Goal: Task Accomplishment & Management: Manage account settings

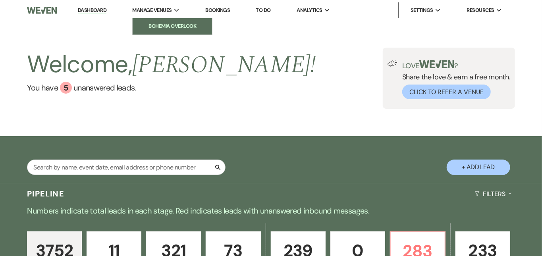
click at [169, 24] on li "Bohemia Overlook" at bounding box center [173, 26] width 72 height 8
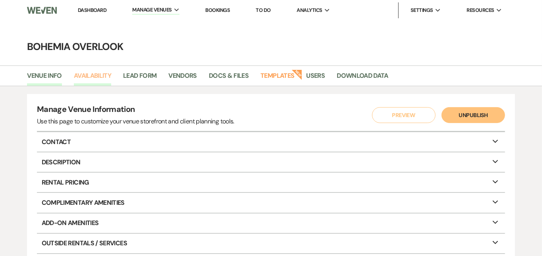
click at [102, 76] on link "Availability" at bounding box center [92, 78] width 37 height 15
select select "3"
select select "2026"
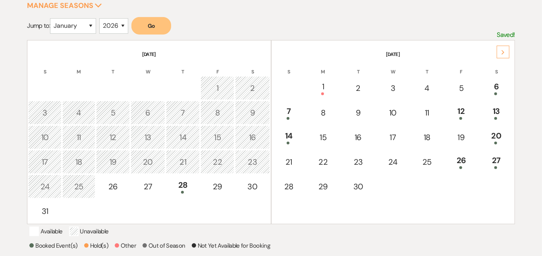
scroll to position [137, 0]
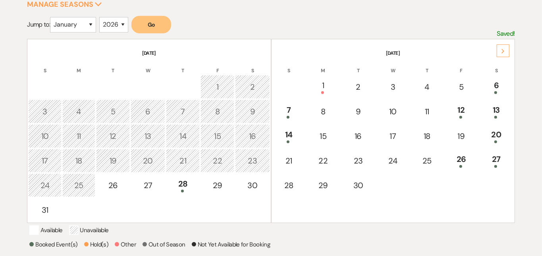
click at [508, 50] on div "Next" at bounding box center [503, 50] width 13 height 13
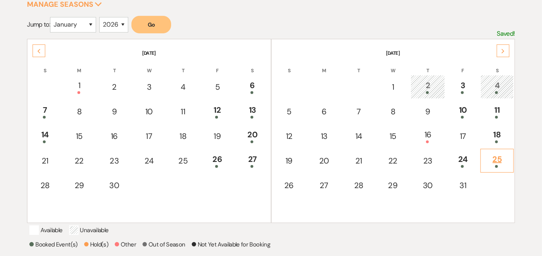
click at [499, 157] on div "25" at bounding box center [497, 160] width 24 height 15
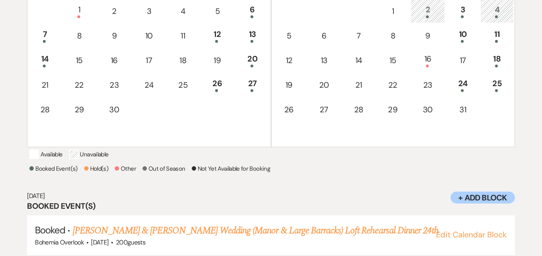
scroll to position [199, 0]
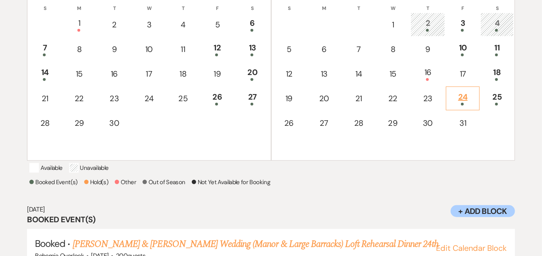
click at [465, 100] on div "24" at bounding box center [463, 98] width 25 height 15
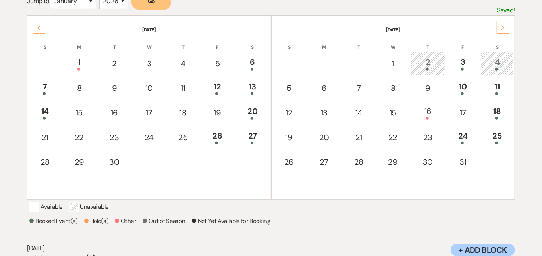
scroll to position [105, 0]
